Goal: Task Accomplishment & Management: Manage account settings

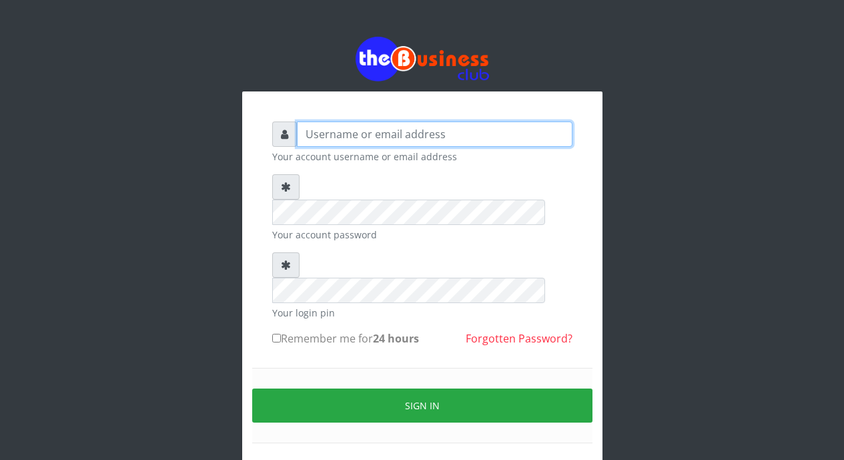
type input "boboskietele"
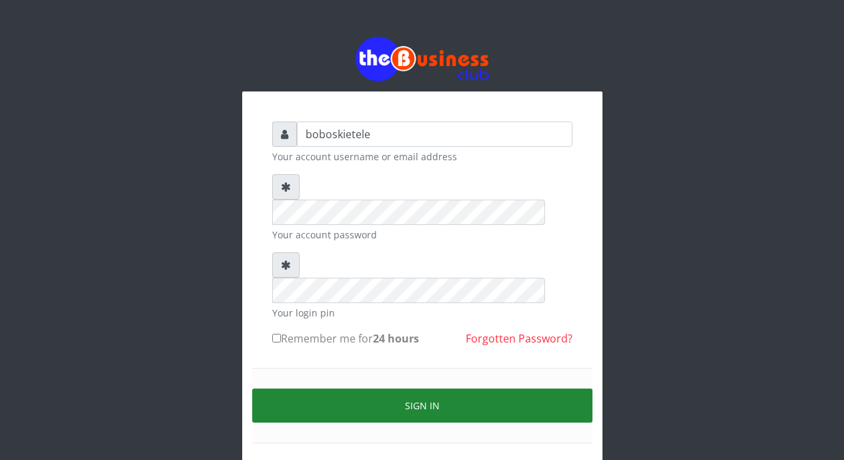
click at [408, 388] on button "Sign in" at bounding box center [422, 405] width 340 height 34
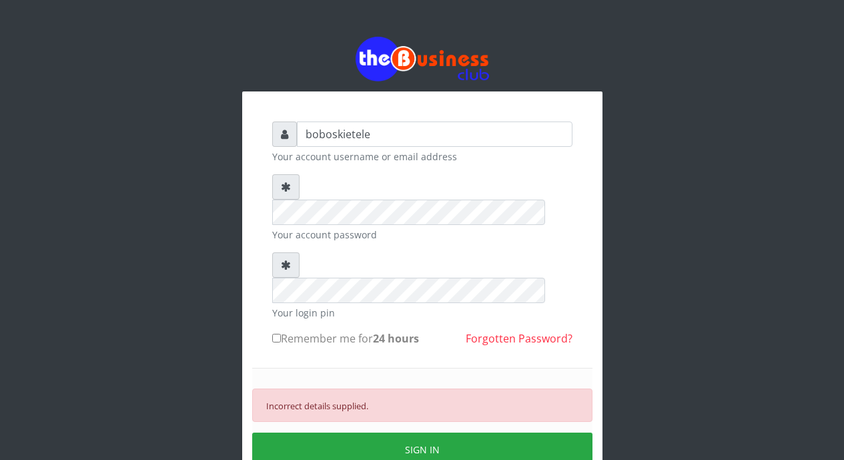
click at [278, 334] on input "Remember me for 24 hours" at bounding box center [276, 338] width 9 height 9
checkbox input "true"
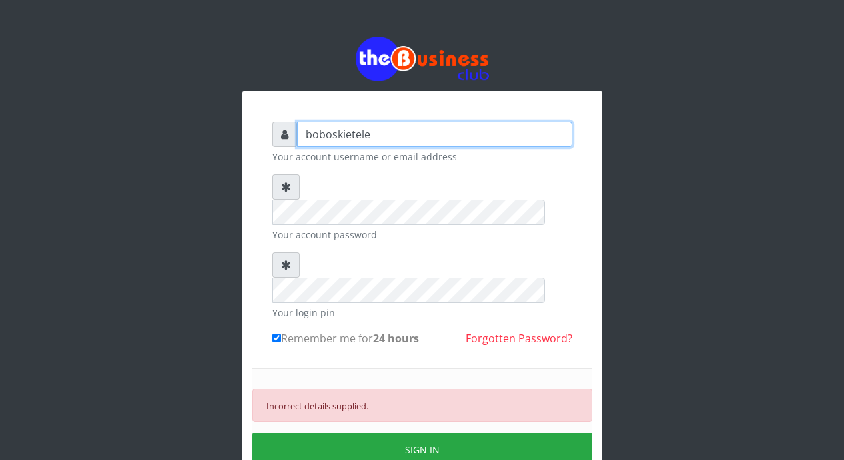
click at [426, 131] on input "boboskietele" at bounding box center [434, 133] width 275 height 25
type input "b"
type input "boboskietele"
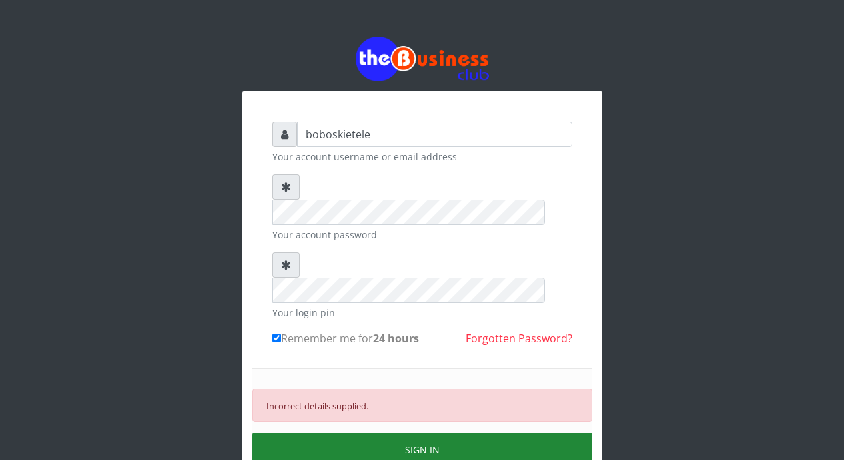
click at [422, 432] on button "SIGN IN" at bounding box center [422, 449] width 340 height 34
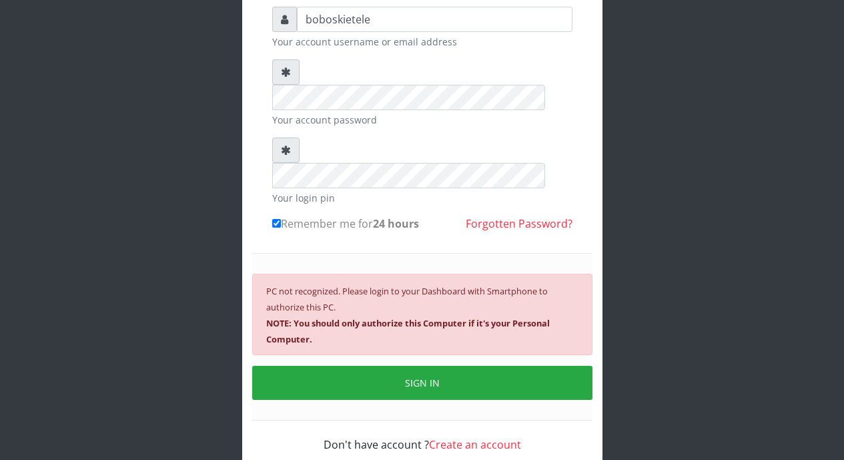
scroll to position [117, 0]
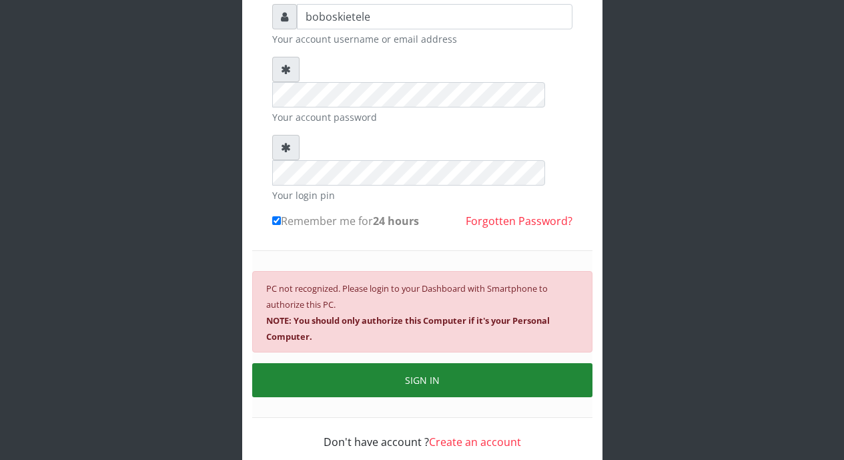
click at [497, 363] on button "SIGN IN" at bounding box center [422, 380] width 340 height 34
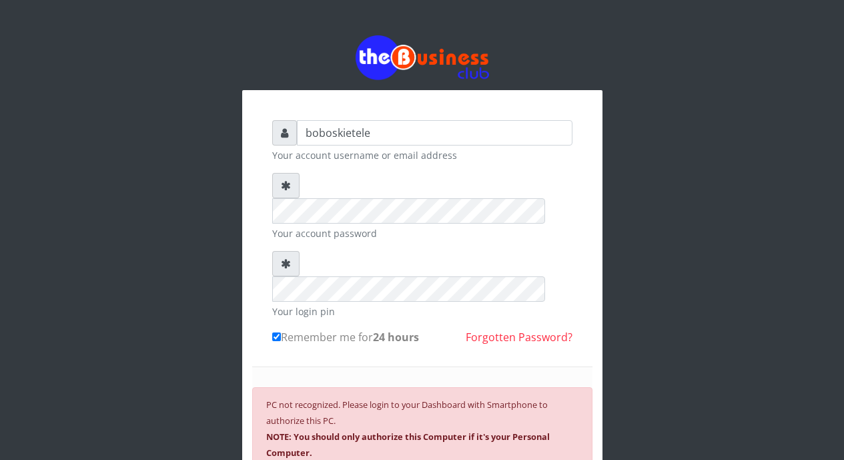
scroll to position [0, 0]
